Goal: Find specific page/section: Find specific page/section

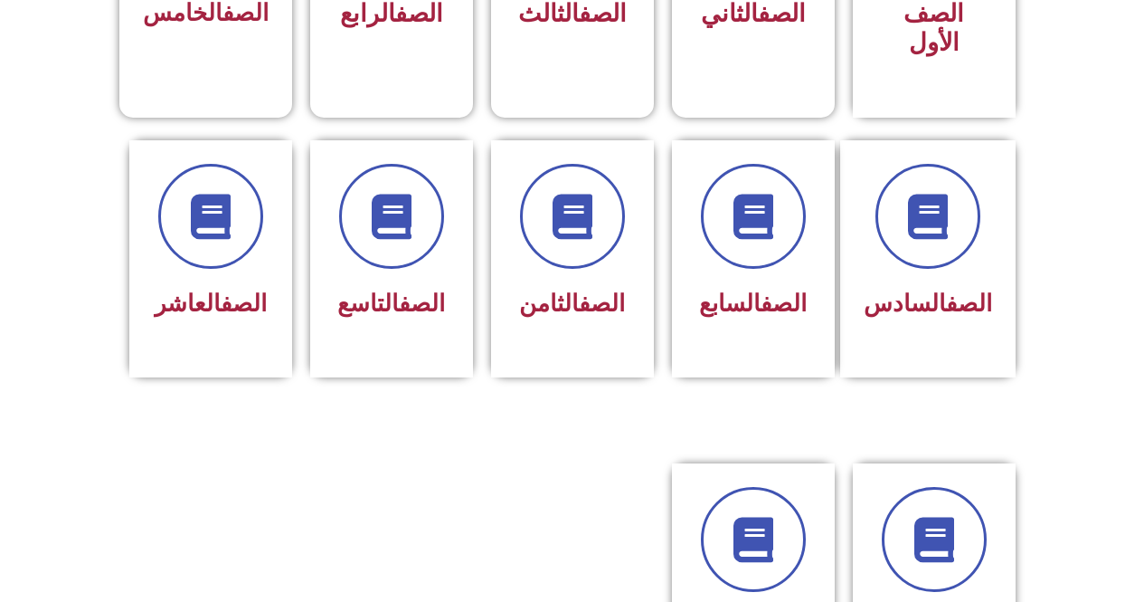
scroll to position [660, 0]
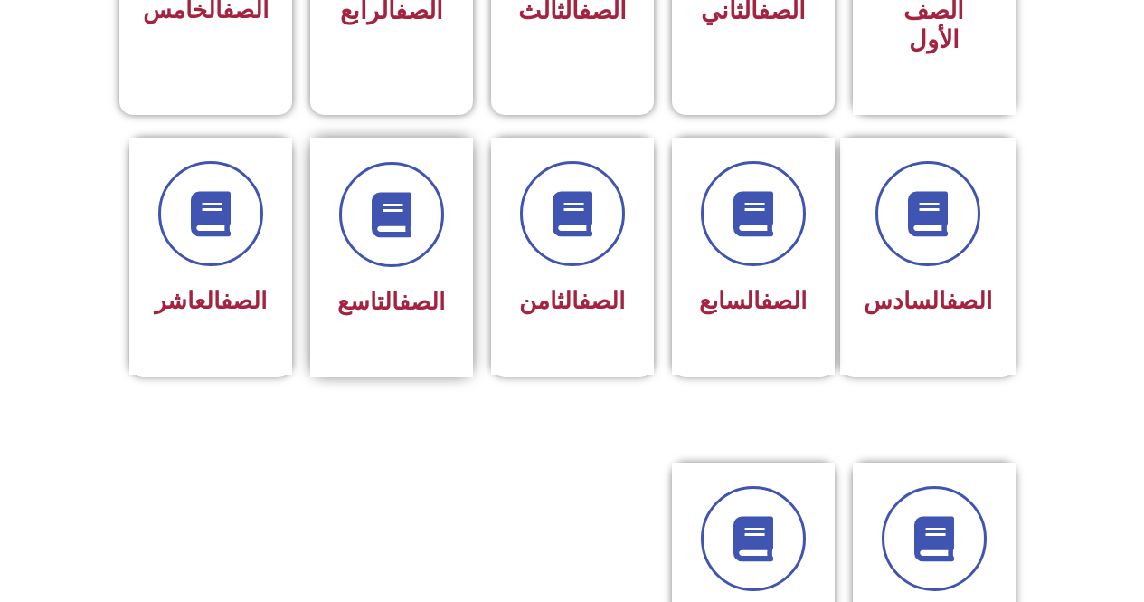
click at [413, 288] on link "الصف" at bounding box center [422, 301] width 46 height 27
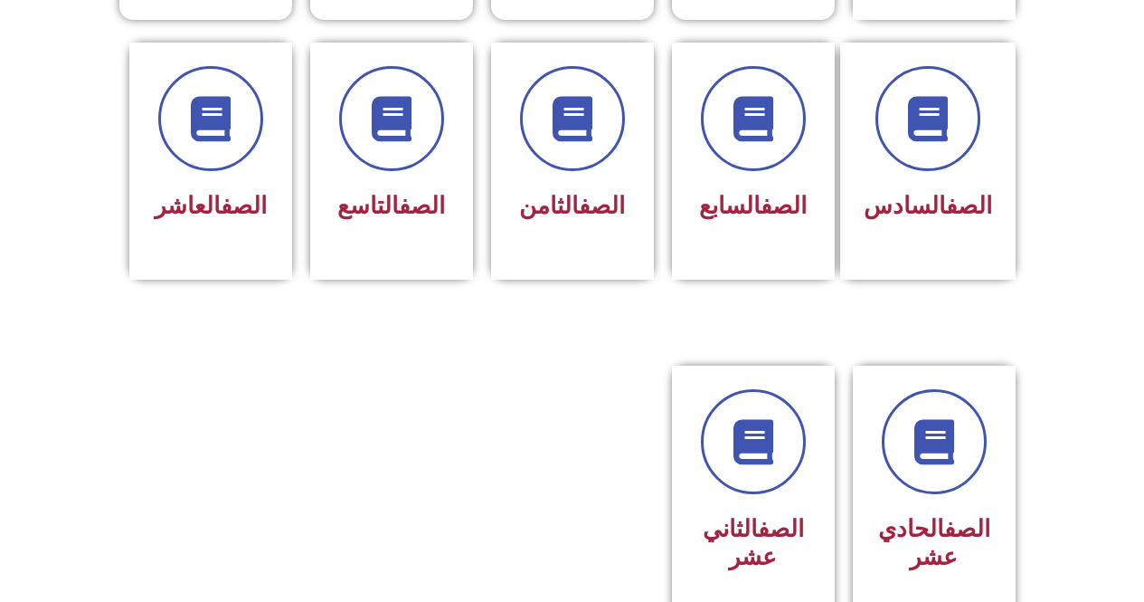
scroll to position [759, 0]
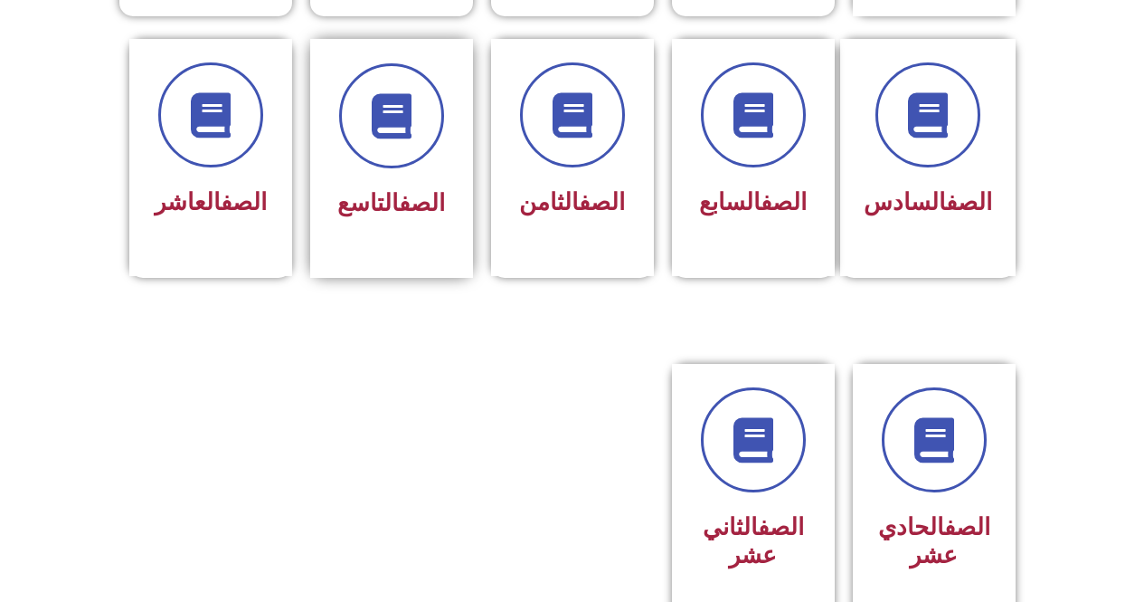
click at [406, 189] on link "الصف" at bounding box center [422, 202] width 46 height 27
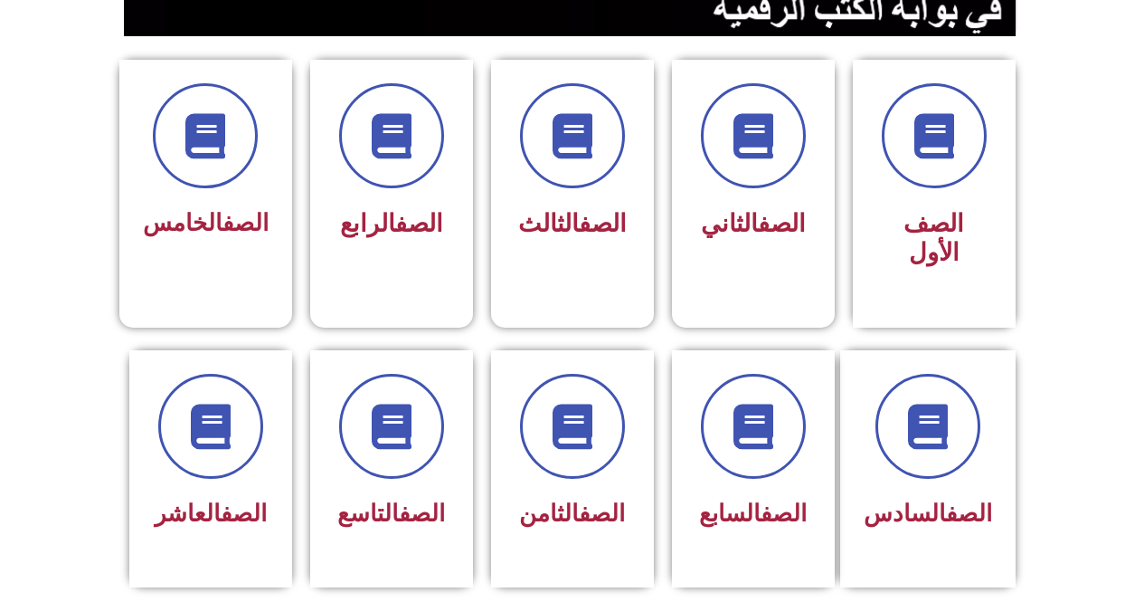
scroll to position [488, 0]
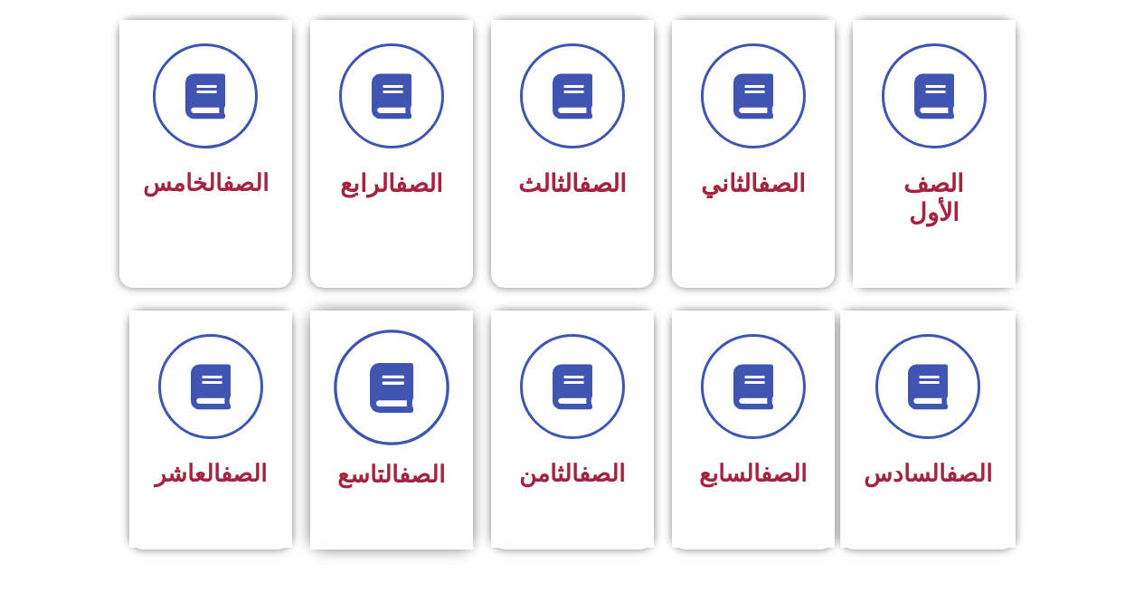
click at [390, 369] on icon at bounding box center [391, 387] width 50 height 50
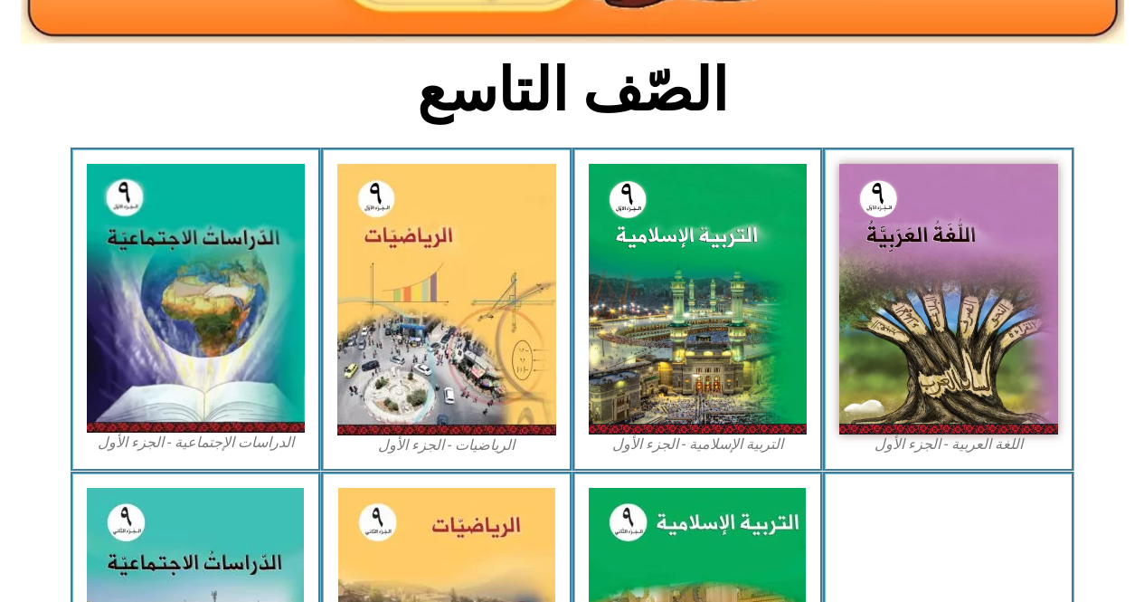
scroll to position [426, 0]
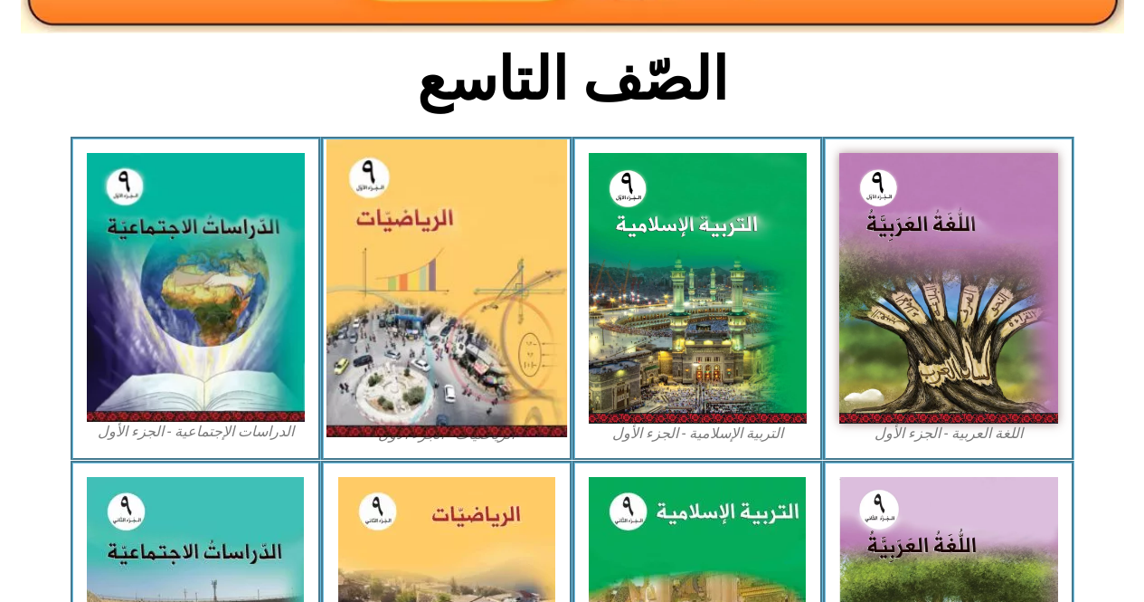
click at [478, 270] on img at bounding box center [447, 288] width 241 height 298
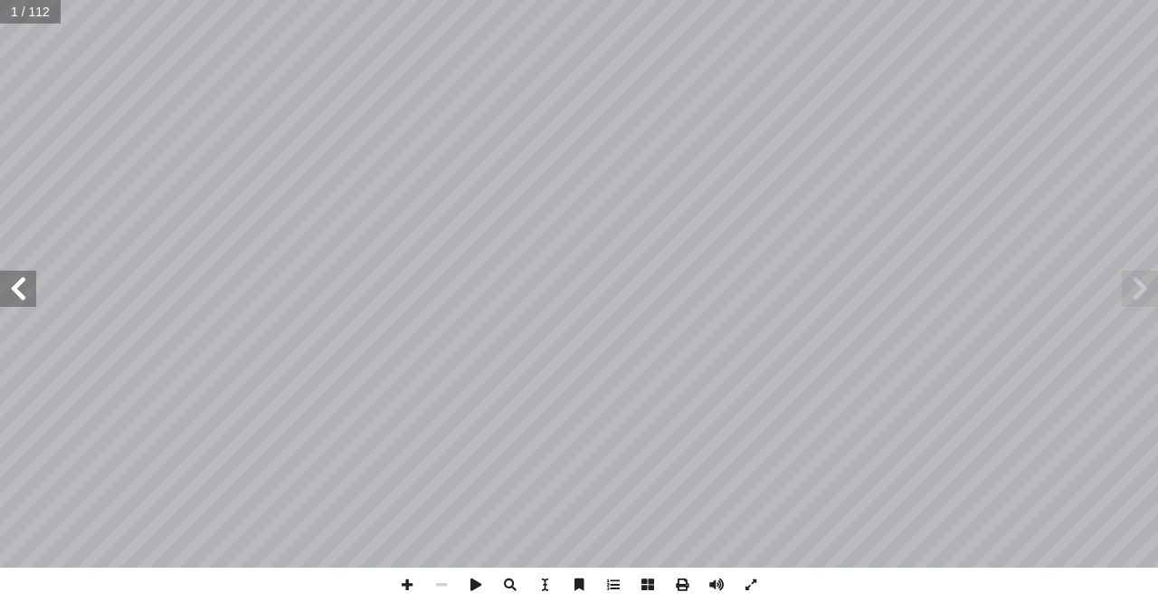
click at [0, 295] on span at bounding box center [18, 289] width 36 height 36
click at [11, 291] on span at bounding box center [18, 289] width 36 height 36
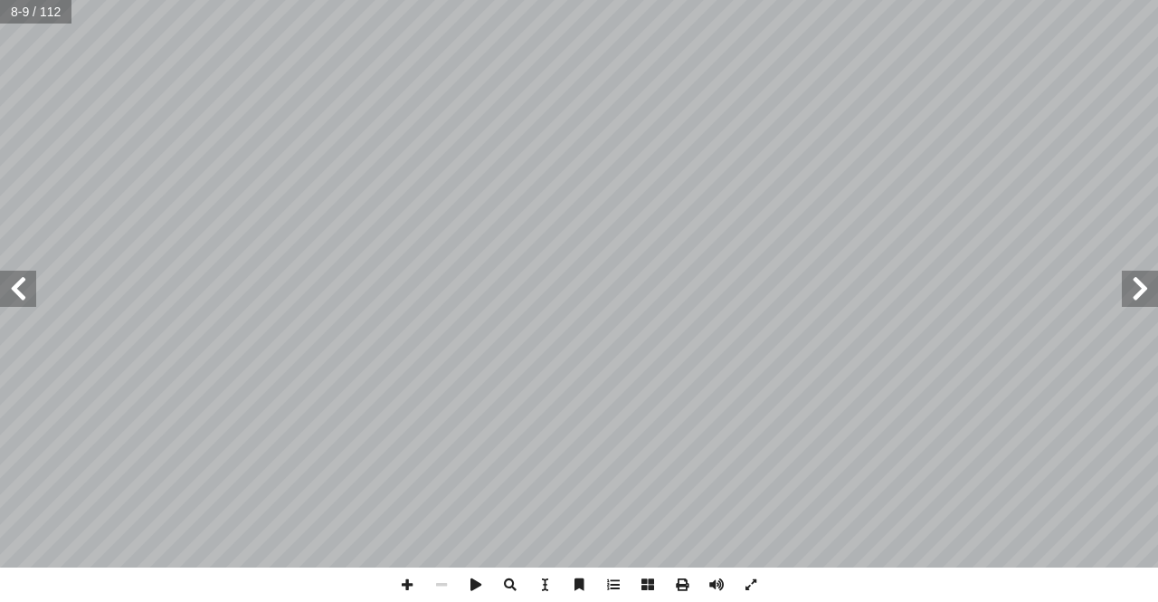
click at [11, 291] on span at bounding box center [18, 289] width 36 height 36
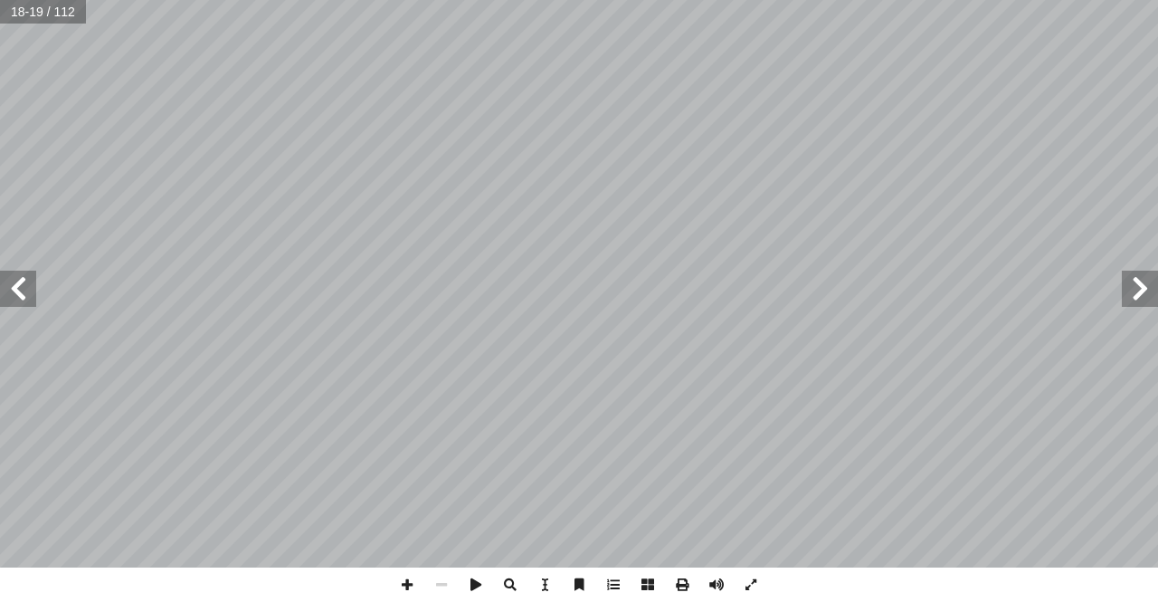
click at [11, 291] on span at bounding box center [18, 289] width 36 height 36
click at [1136, 292] on span at bounding box center [1140, 289] width 36 height 36
click at [397, 590] on span at bounding box center [407, 584] width 34 height 34
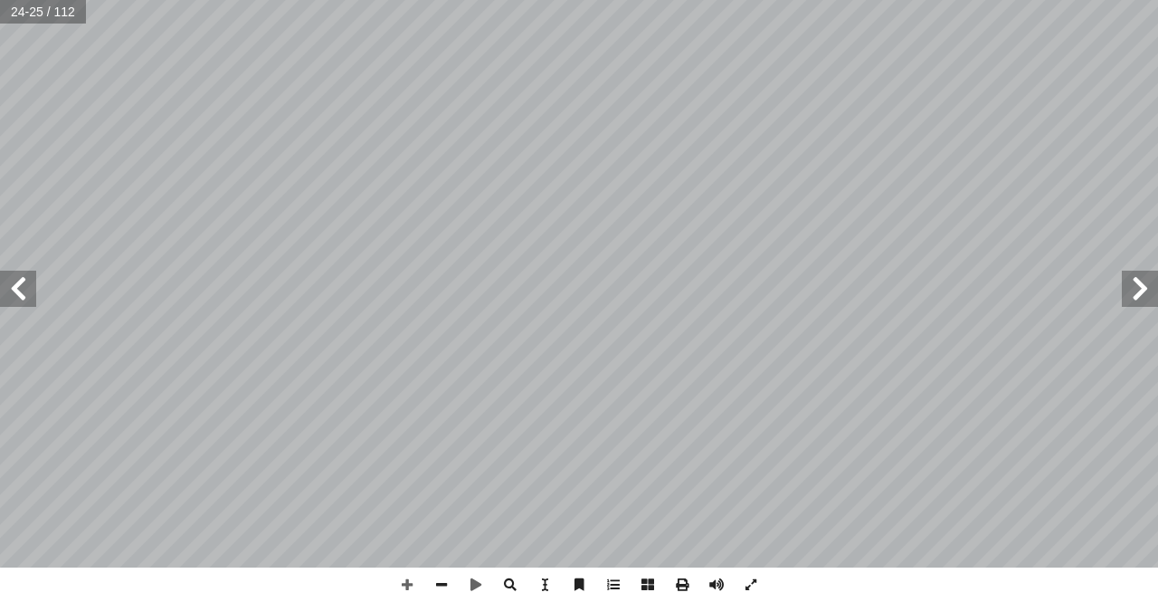
click at [561, 165] on html "الصفحة الرئيسية الصف الأول الصف الثاني الصف الثالث الصف الرابع الصف الخامس الصف…" at bounding box center [579, 82] width 1158 height 165
click at [401, 587] on span at bounding box center [407, 584] width 34 height 34
click at [28, 304] on span at bounding box center [18, 289] width 36 height 36
